Goal: Use online tool/utility: Utilize a website feature to perform a specific function

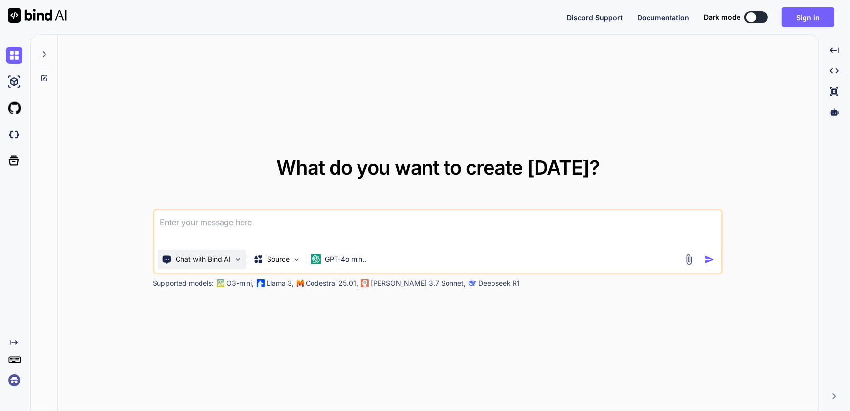
click at [230, 261] on p "Chat with Bind AI" at bounding box center [203, 259] width 55 height 10
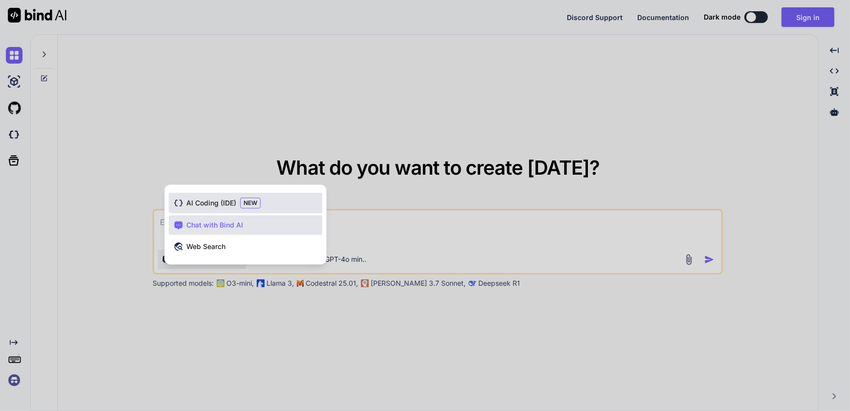
click at [219, 201] on span "AI Coding (IDE)" at bounding box center [211, 203] width 50 height 10
type textarea "x"
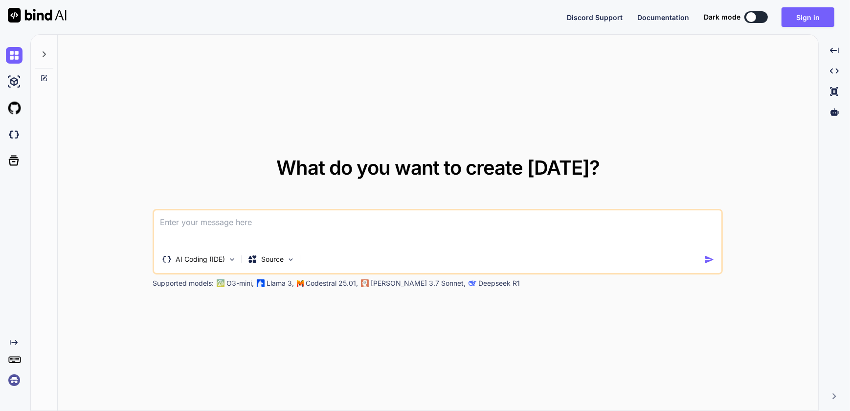
click at [223, 224] on textarea at bounding box center [437, 228] width 567 height 36
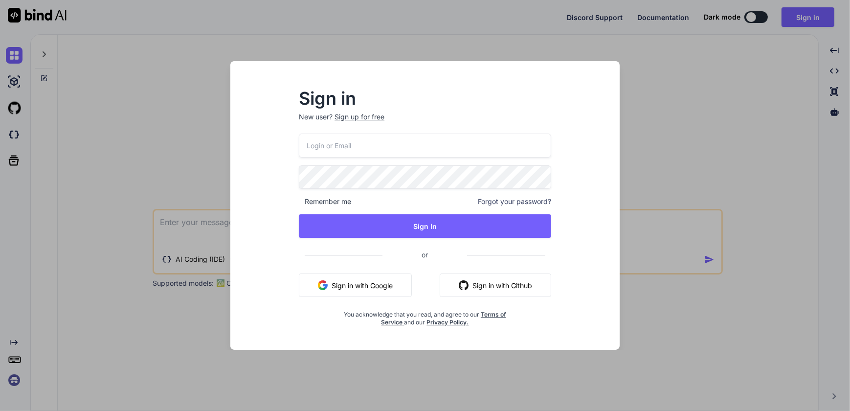
click at [771, 289] on div "Sign in New user? Sign up for free Remember me Forgot your password? Sign In or…" at bounding box center [425, 205] width 850 height 411
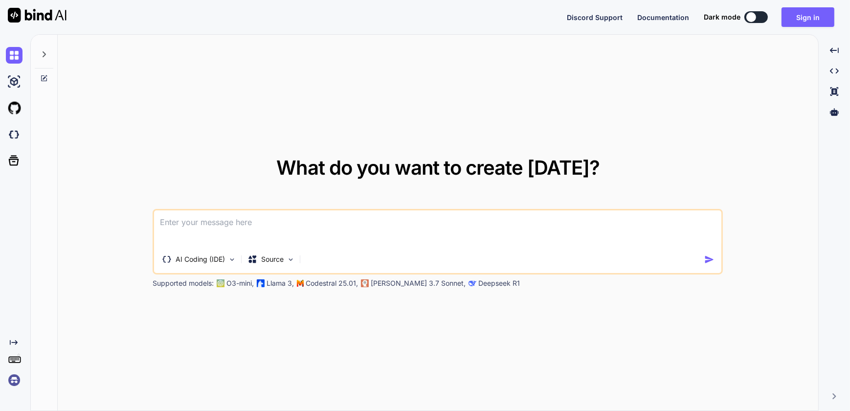
click at [187, 220] on textarea at bounding box center [437, 228] width 567 height 36
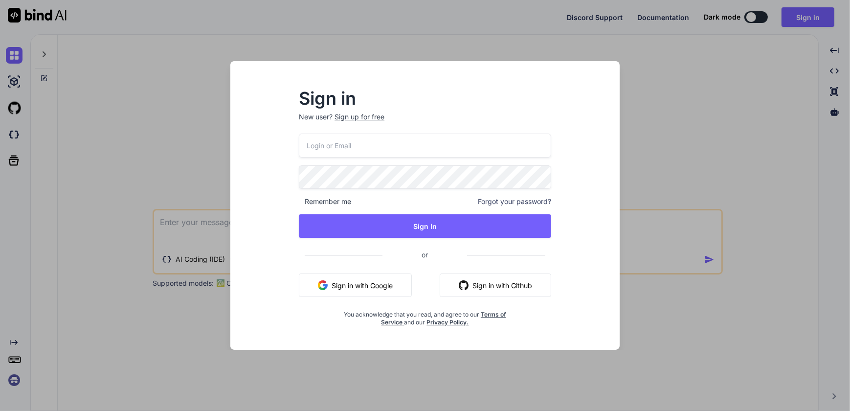
click at [149, 337] on div "Sign in New user? Sign up for free Remember me Forgot your password? Sign In or…" at bounding box center [425, 205] width 850 height 411
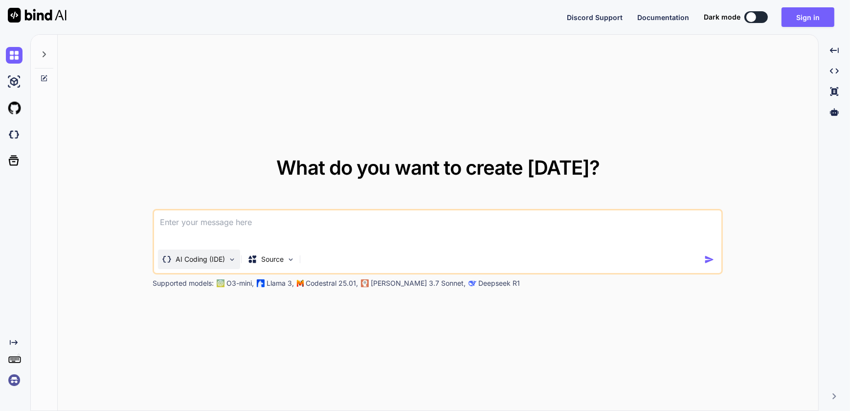
click at [202, 261] on p "AI Coding (IDE)" at bounding box center [200, 259] width 49 height 10
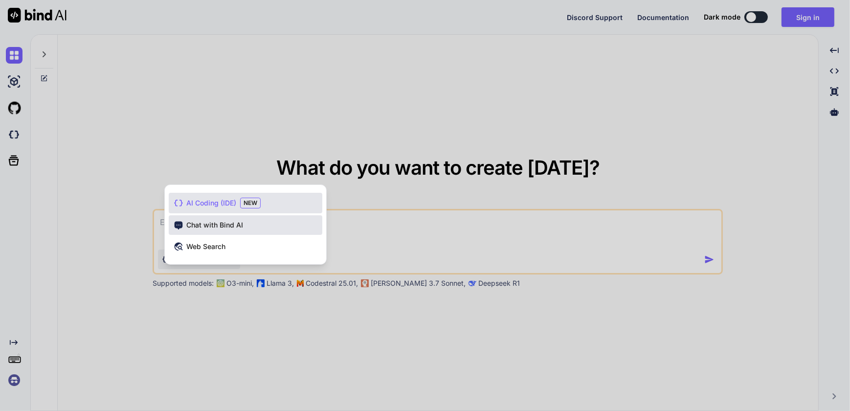
click at [226, 228] on span "Chat with Bind AI" at bounding box center [214, 225] width 57 height 10
type textarea "x"
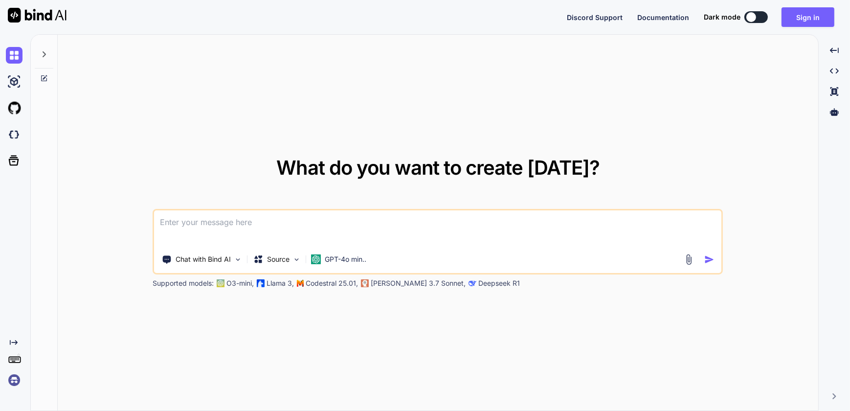
click at [205, 223] on textarea at bounding box center [437, 228] width 567 height 36
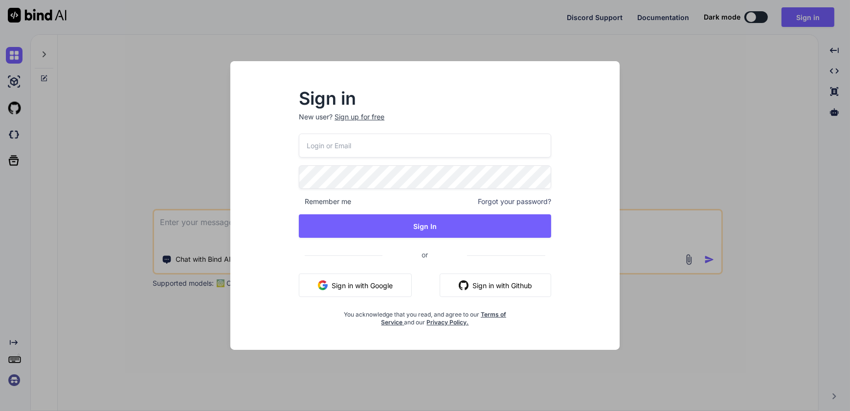
click at [149, 326] on div "Sign in New user? Sign up for free Remember me Forgot your password? Sign In or…" at bounding box center [425, 205] width 850 height 411
